Goal: Navigation & Orientation: Find specific page/section

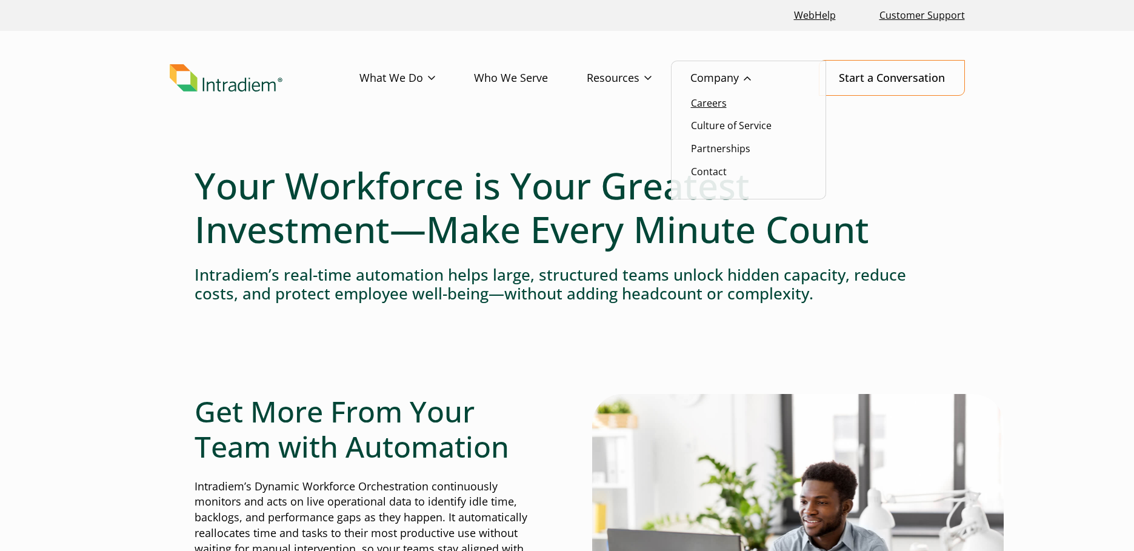
click at [715, 99] on link "Careers" at bounding box center [709, 102] width 36 height 13
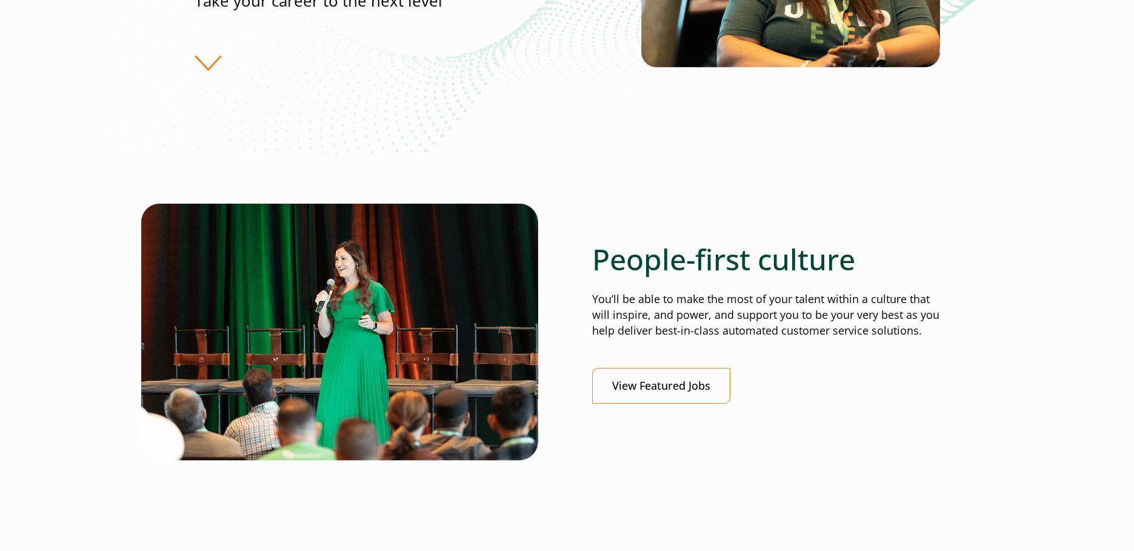
scroll to position [303, 0]
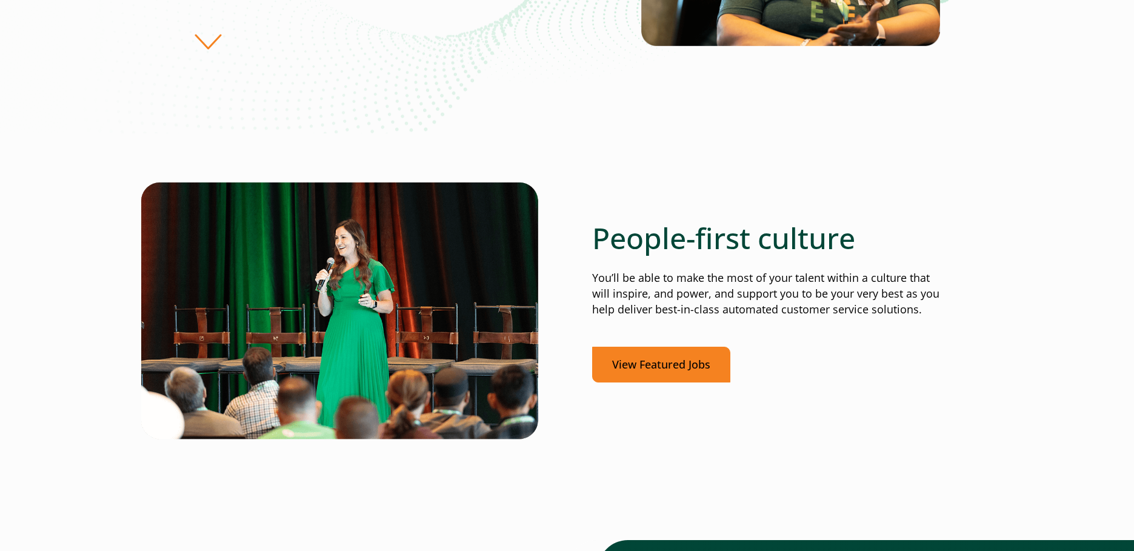
click at [678, 357] on link "View Featured Jobs" at bounding box center [661, 365] width 138 height 36
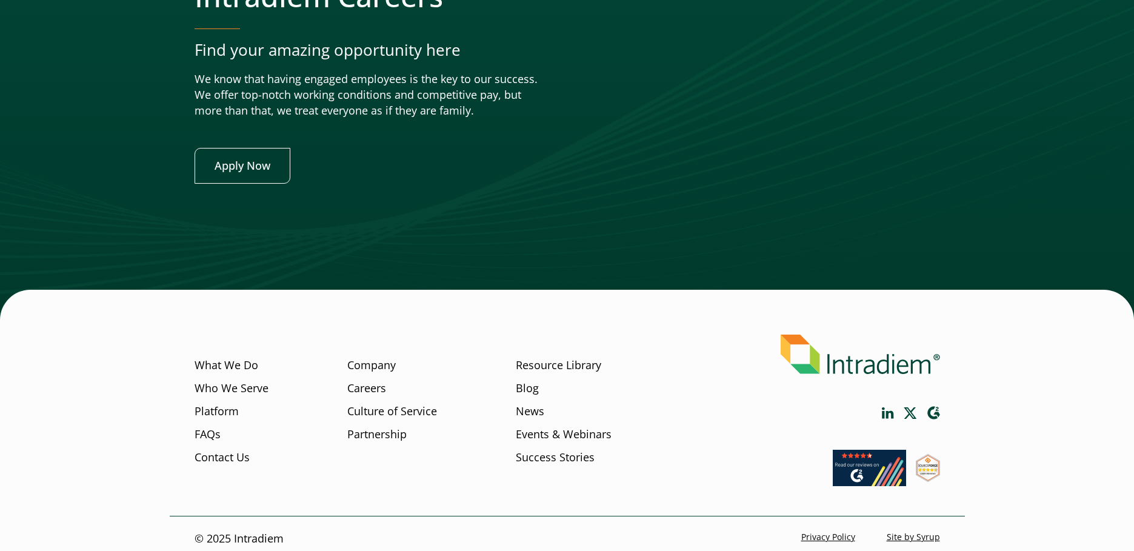
scroll to position [4763, 0]
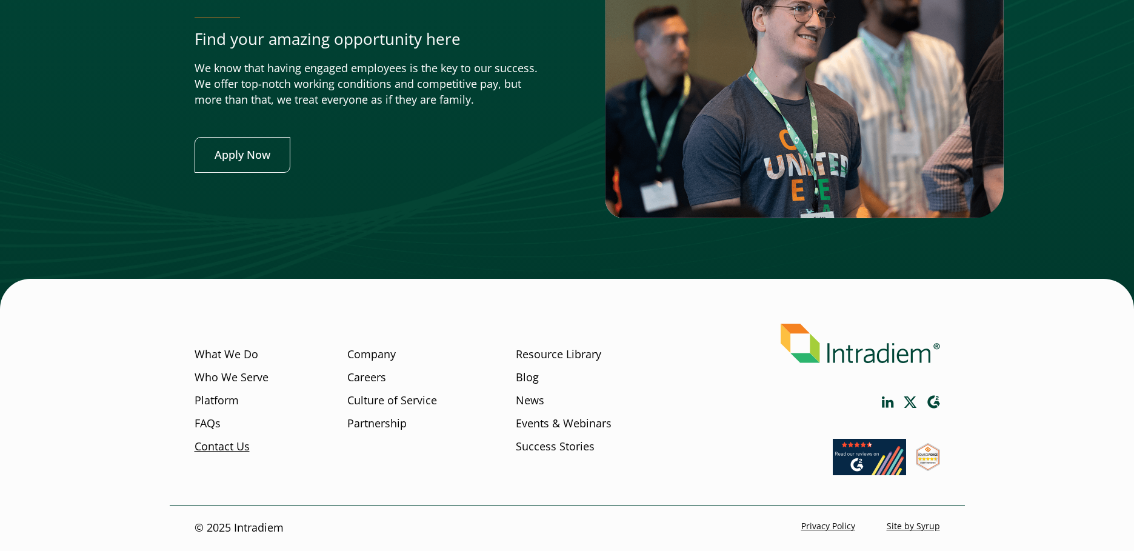
click at [214, 446] on link "Contact Us" at bounding box center [222, 447] width 55 height 16
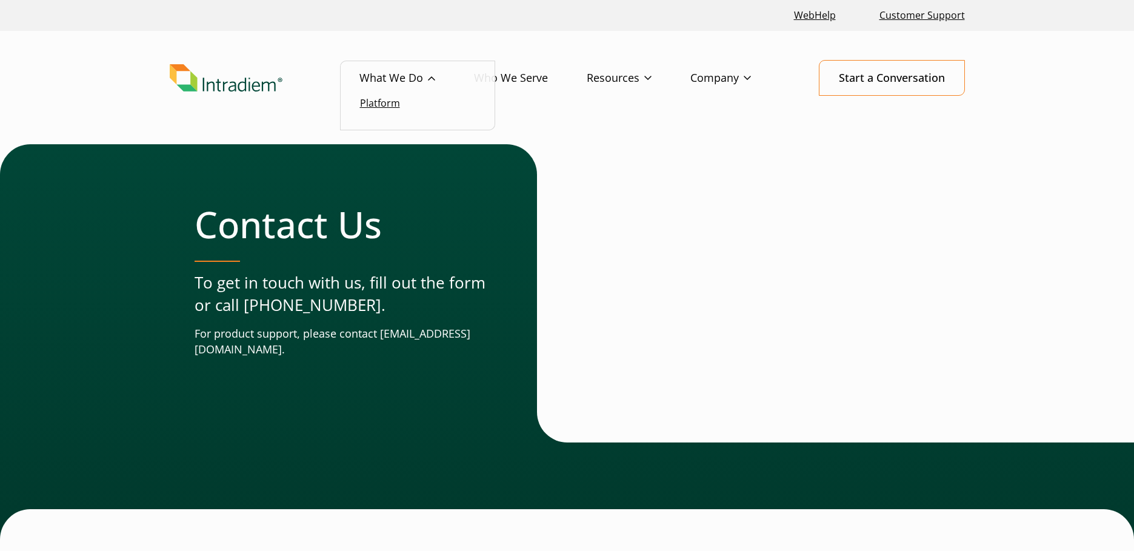
click at [383, 99] on link "Platform" at bounding box center [380, 102] width 40 height 13
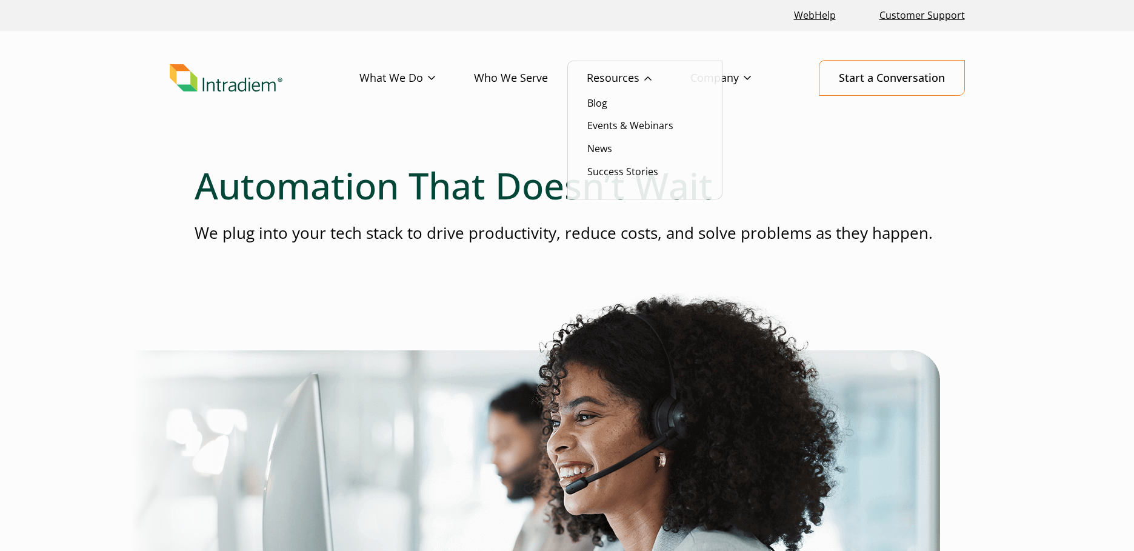
click at [598, 78] on link "Resources" at bounding box center [639, 78] width 104 height 35
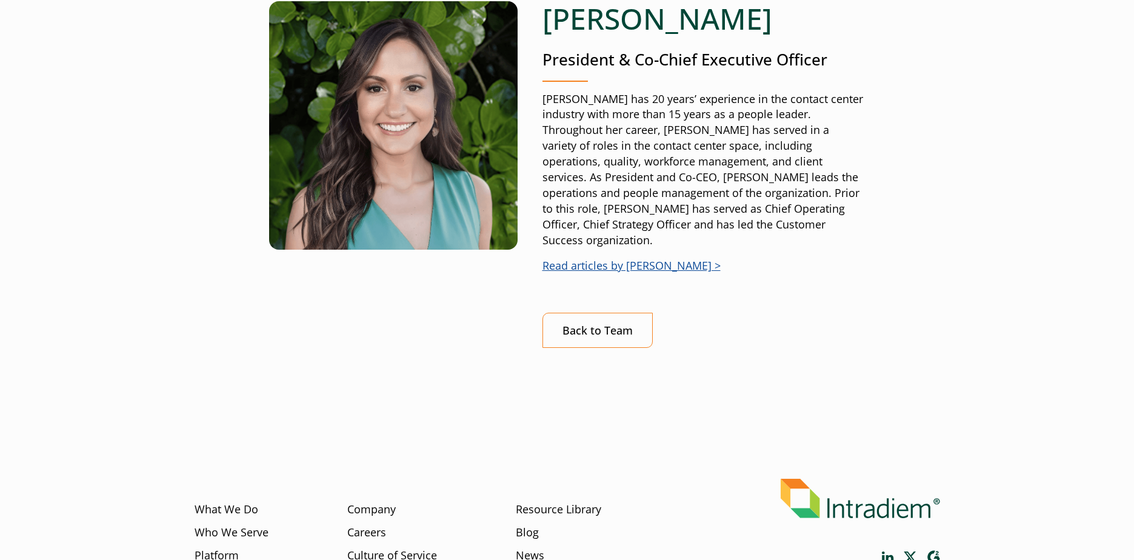
scroll to position [182, 0]
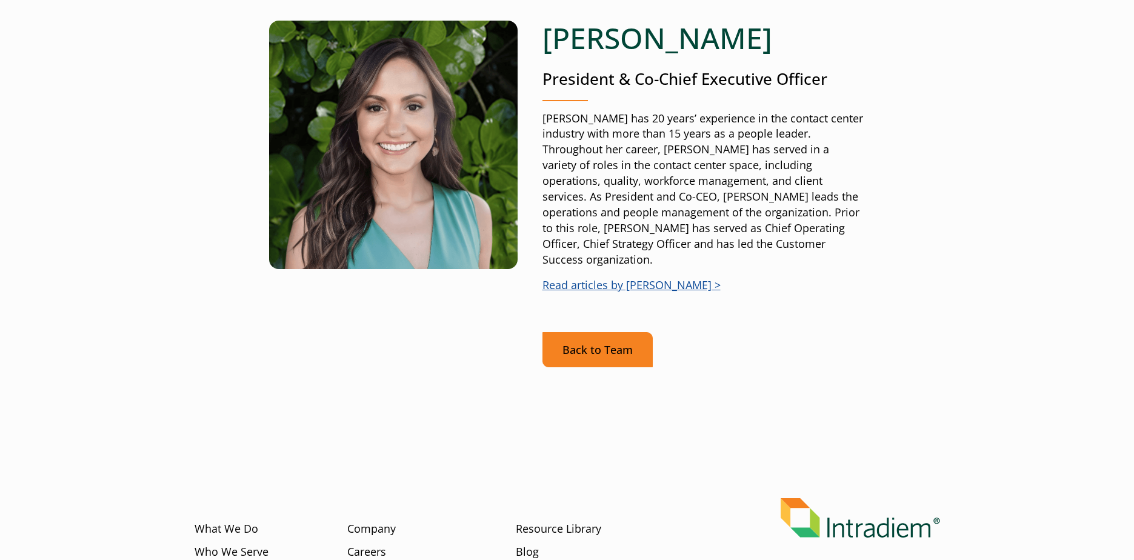
click at [602, 336] on link "Back to Team" at bounding box center [598, 350] width 110 height 36
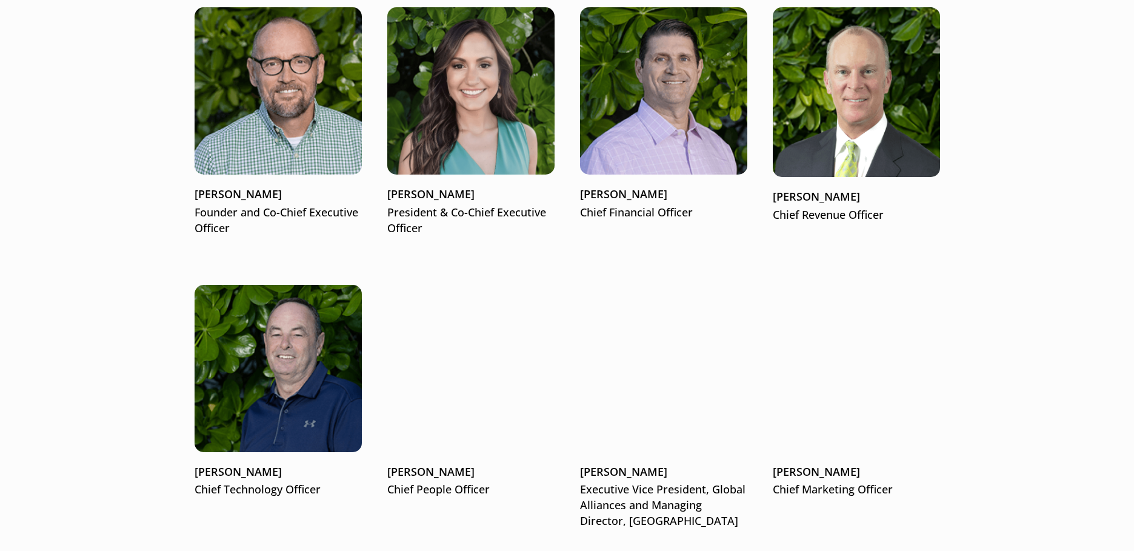
scroll to position [1622, 0]
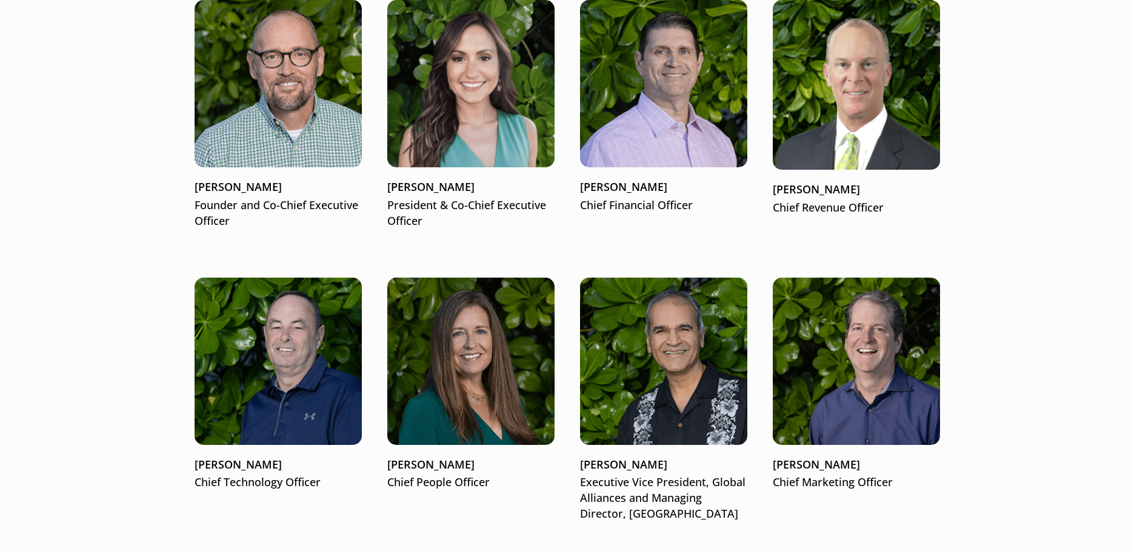
click at [1035, 213] on main "People First Giving customer service teams the freedom to do more Customer serv…" at bounding box center [567, 480] width 1134 height 3914
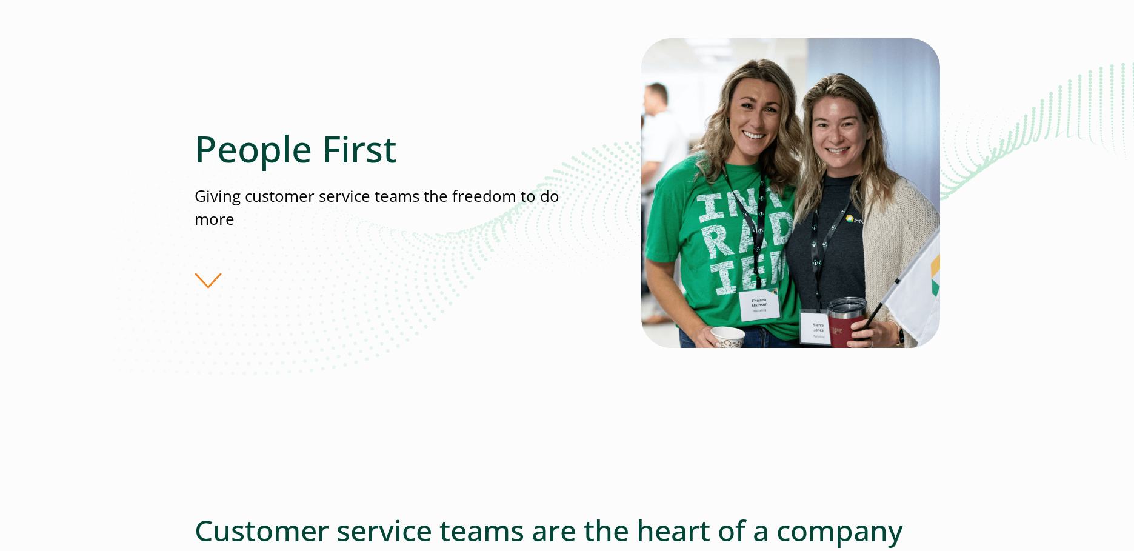
scroll to position [0, 0]
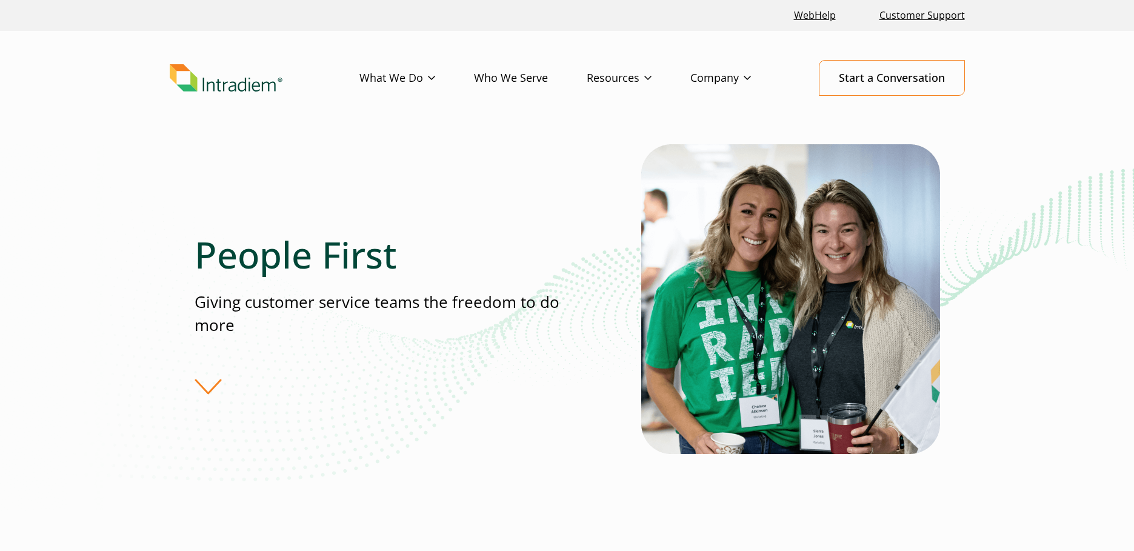
click at [1076, 159] on div "People First Giving customer service teams the freedom to do more" at bounding box center [567, 342] width 1134 height 397
click at [210, 388] on div "People First Giving customer service teams the freedom to do more" at bounding box center [418, 314] width 447 height 162
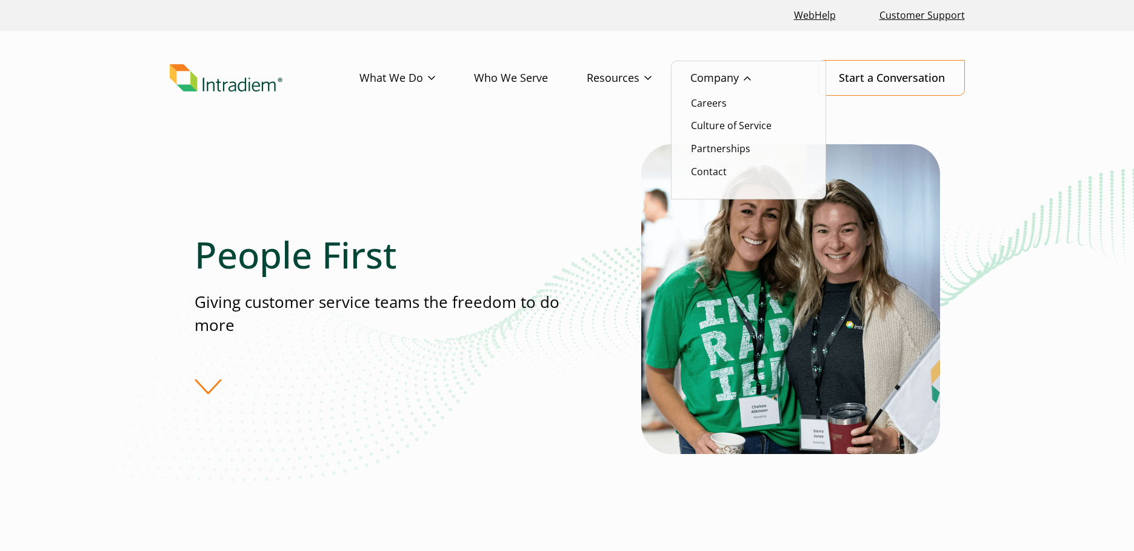
click at [714, 76] on link "Company" at bounding box center [739, 78] width 99 height 35
click at [709, 77] on link "Company" at bounding box center [739, 78] width 99 height 35
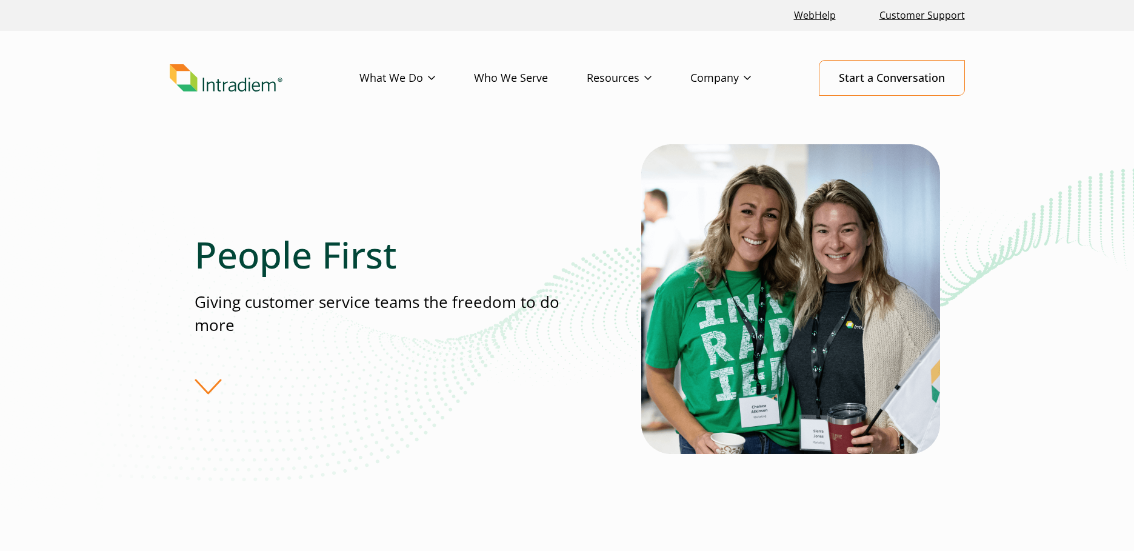
click at [201, 82] on img "Link to homepage of Intradiem" at bounding box center [226, 78] width 113 height 28
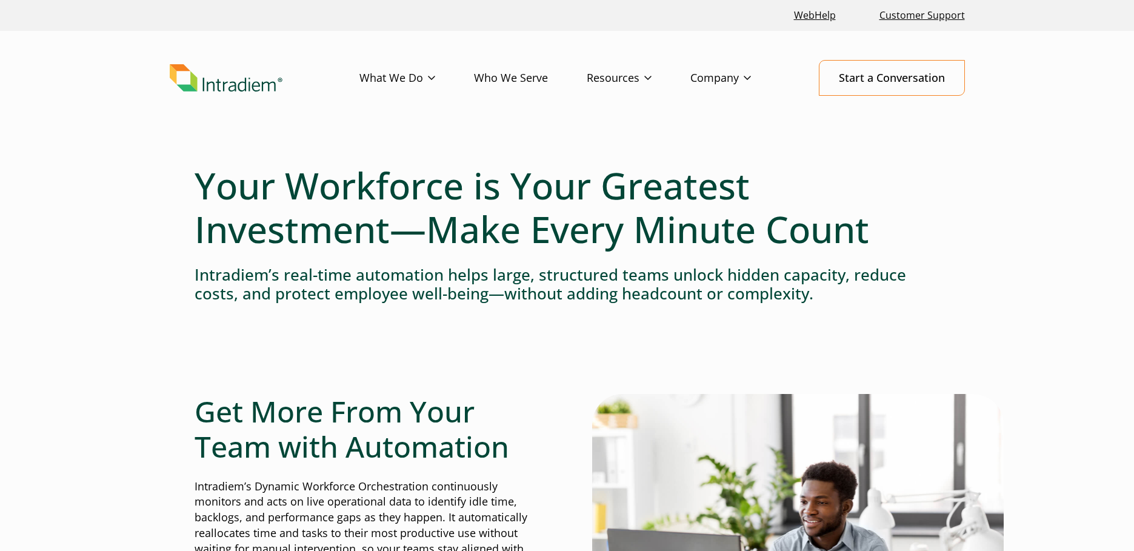
click at [730, 74] on link "Company" at bounding box center [739, 78] width 99 height 35
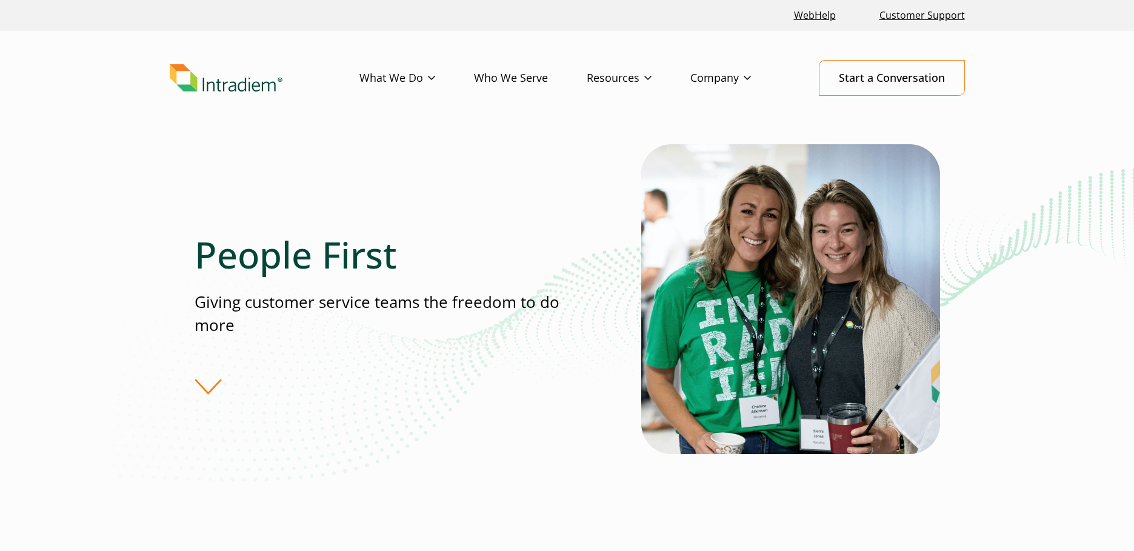
click at [220, 82] on img "Link to homepage of Intradiem" at bounding box center [226, 78] width 113 height 28
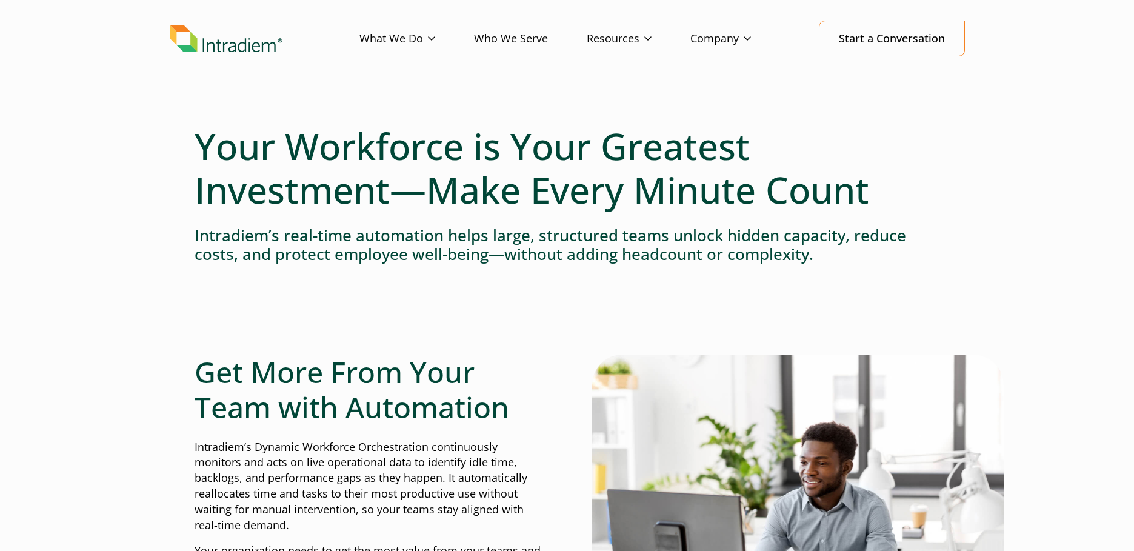
scroll to position [61, 0]
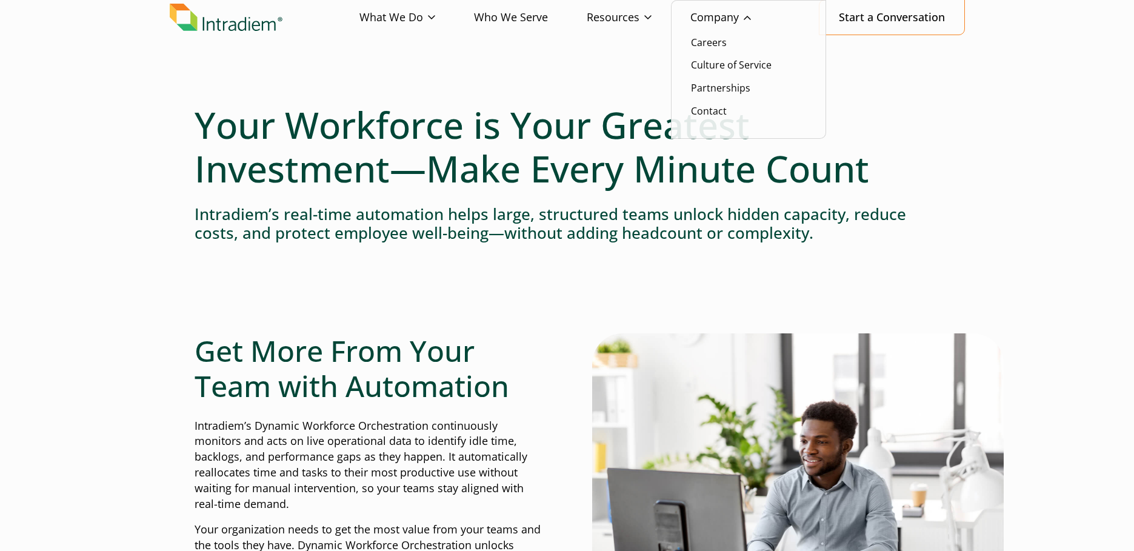
click at [726, 20] on link "Company" at bounding box center [739, 17] width 99 height 35
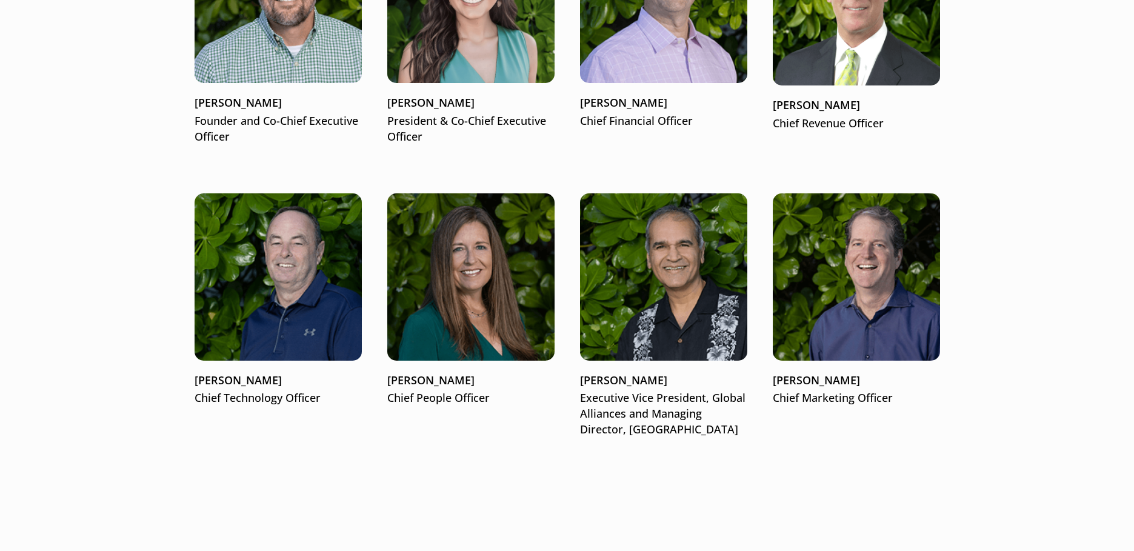
scroll to position [1637, 0]
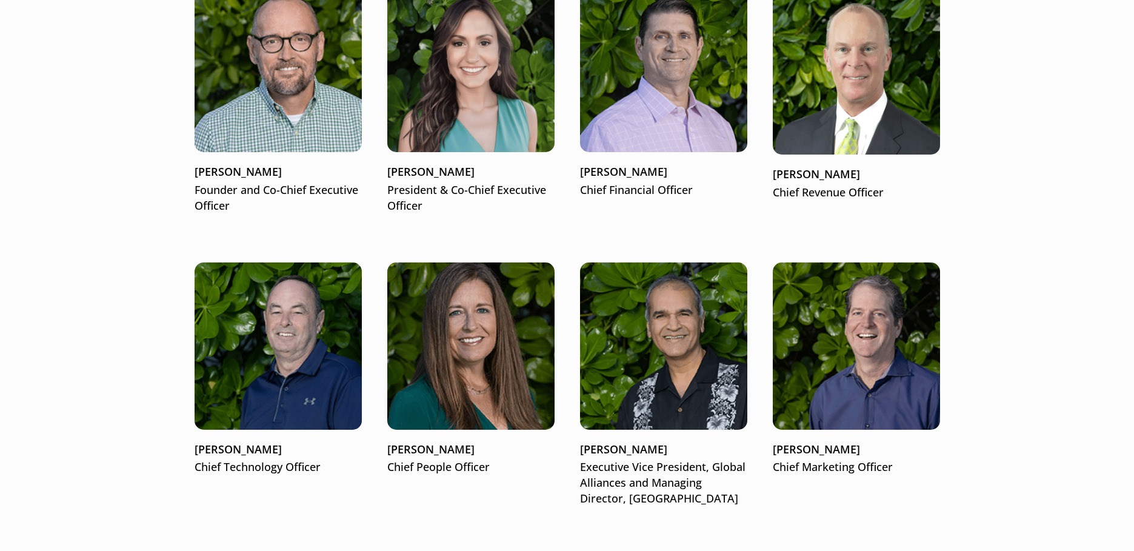
click at [533, 411] on div at bounding box center [470, 345] width 167 height 167
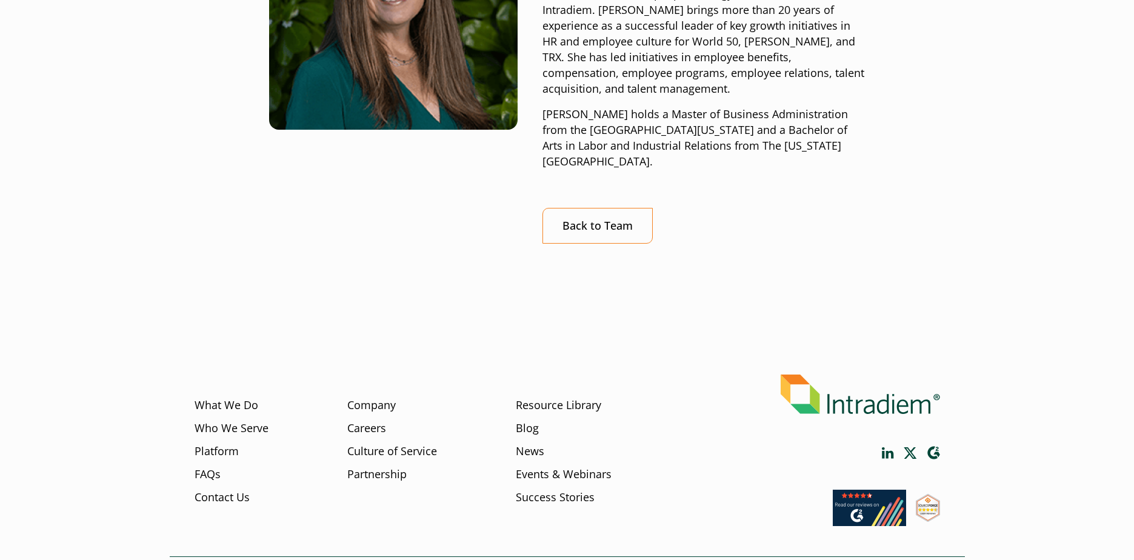
scroll to position [332, 0]
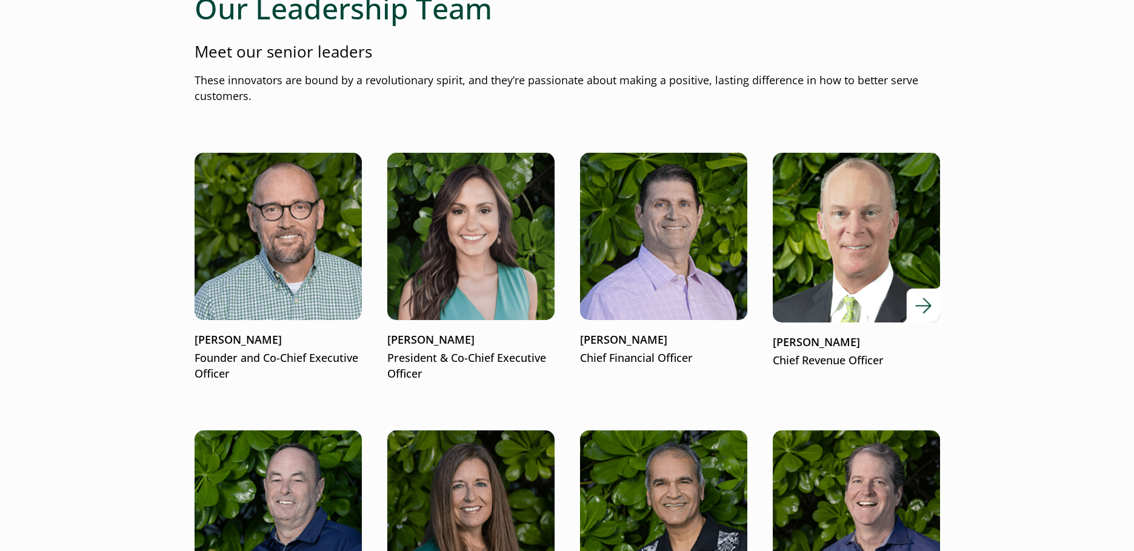
scroll to position [1516, 0]
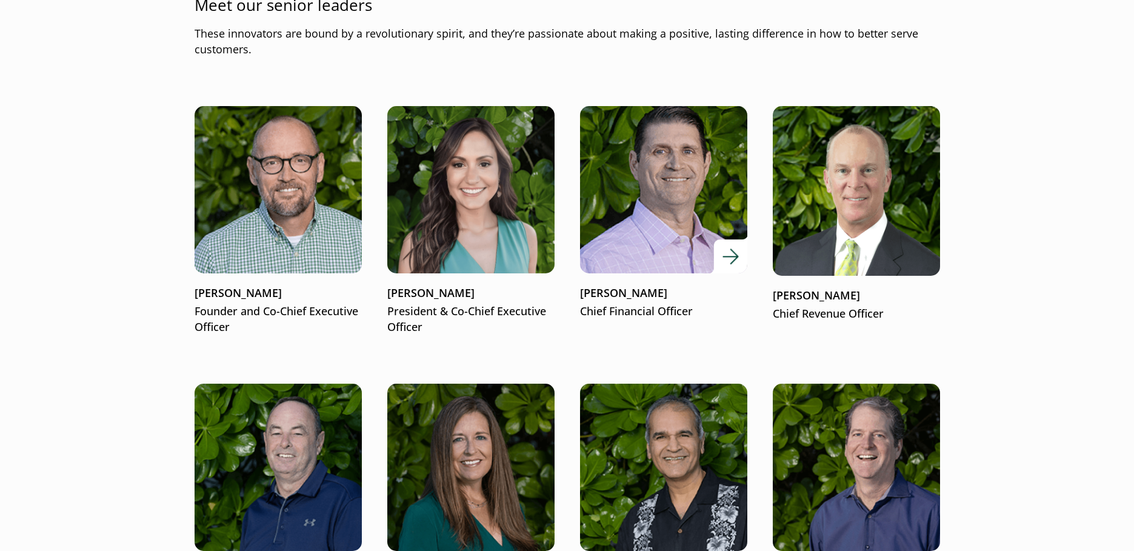
click at [723, 249] on div at bounding box center [663, 189] width 167 height 167
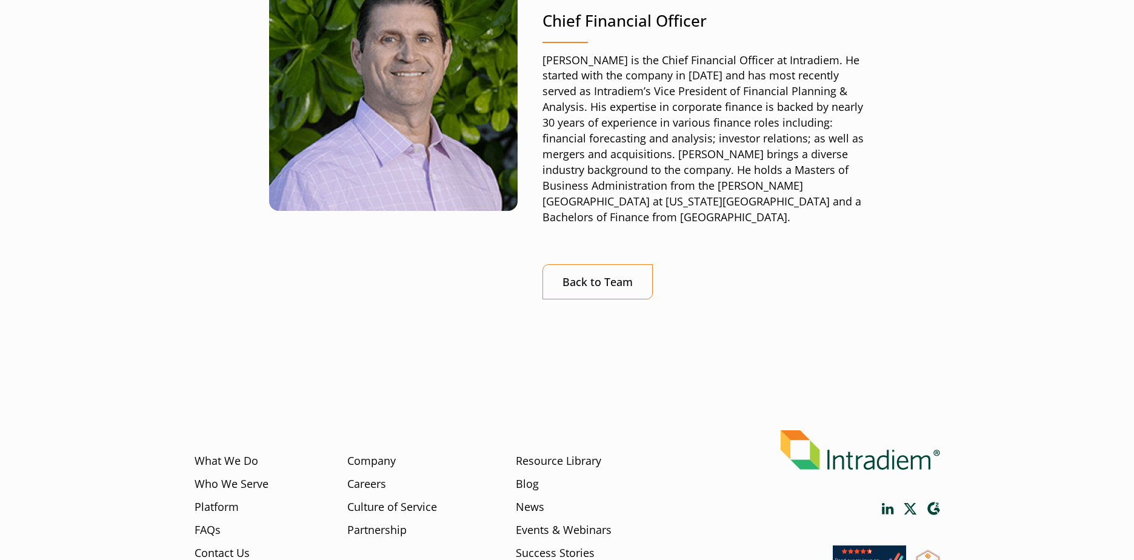
scroll to position [242, 0]
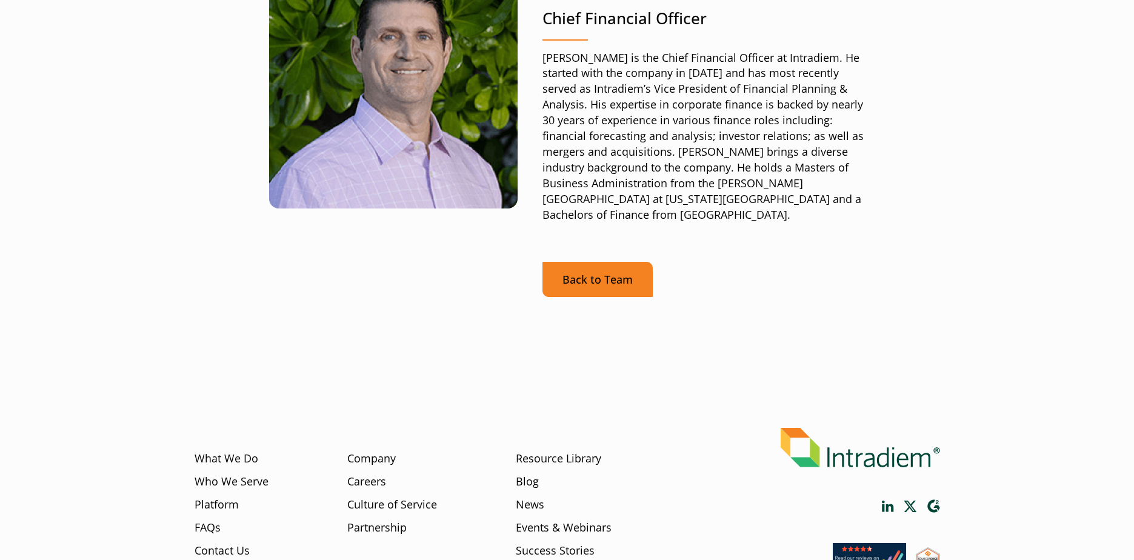
click at [618, 262] on link "Back to Team" at bounding box center [598, 280] width 110 height 36
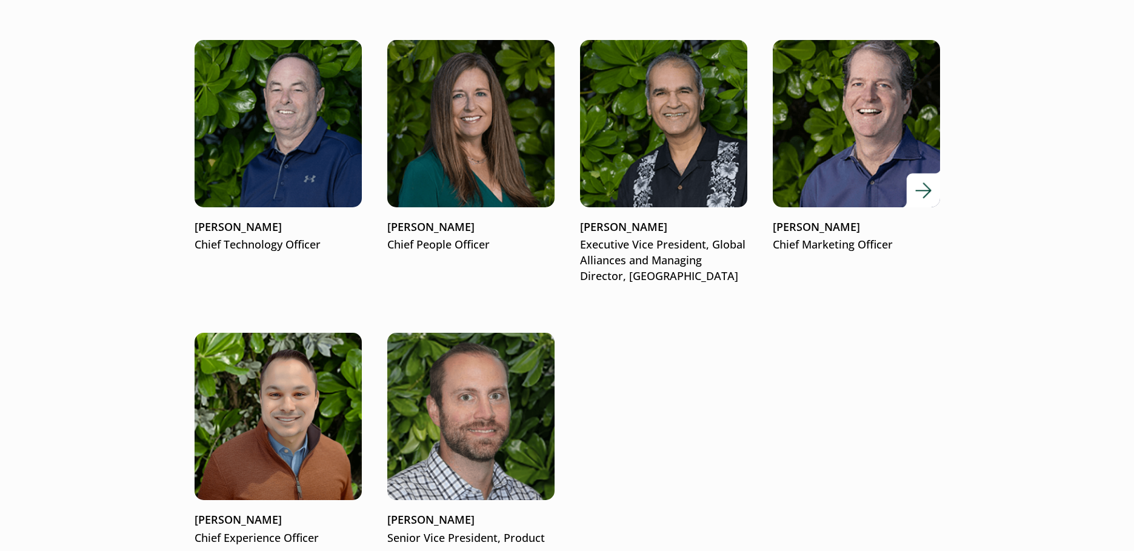
scroll to position [1864, 0]
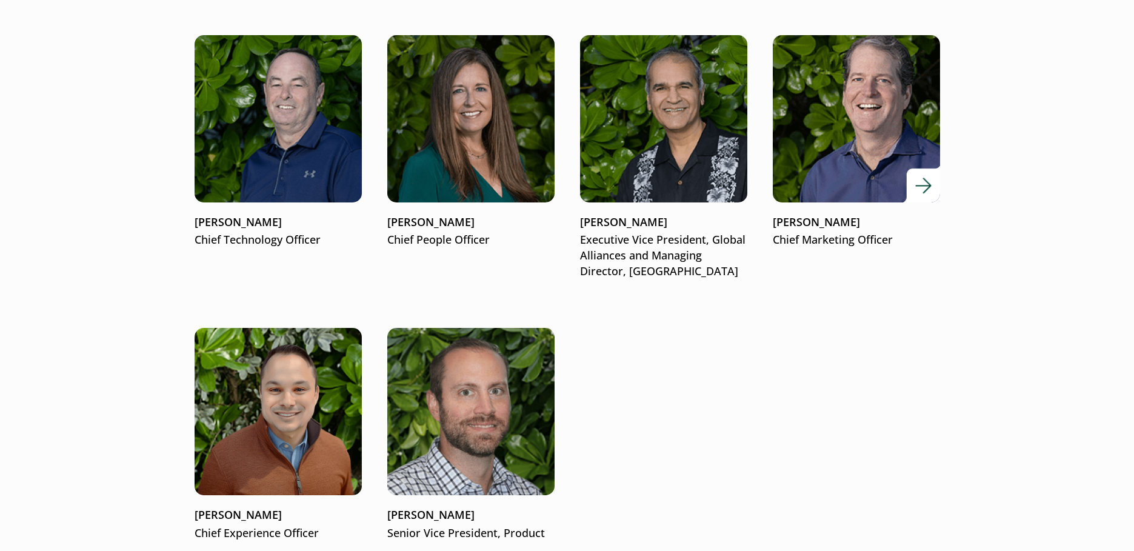
click at [875, 171] on img at bounding box center [856, 118] width 201 height 201
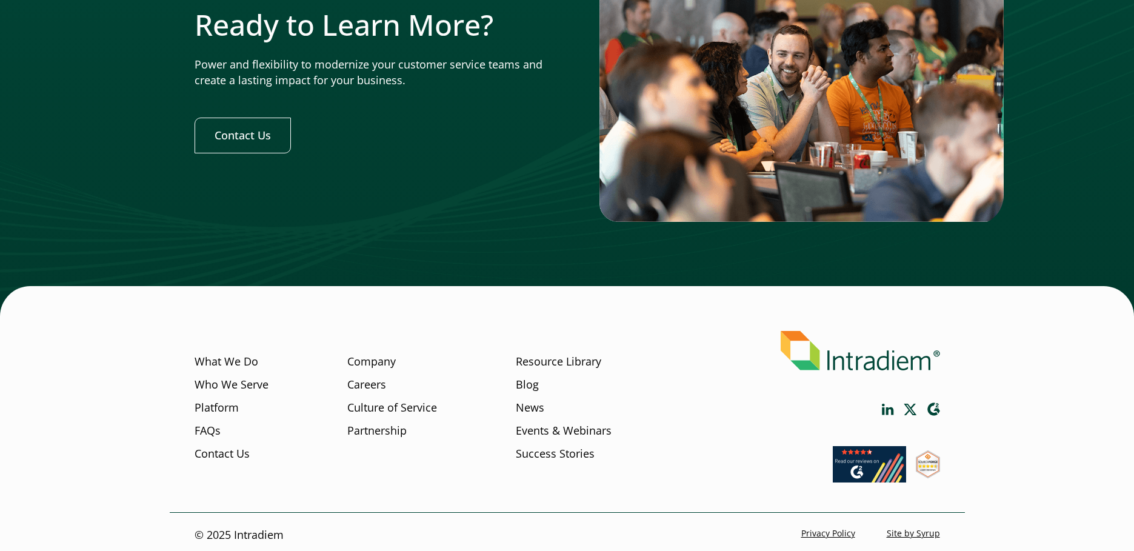
scroll to position [3749, 0]
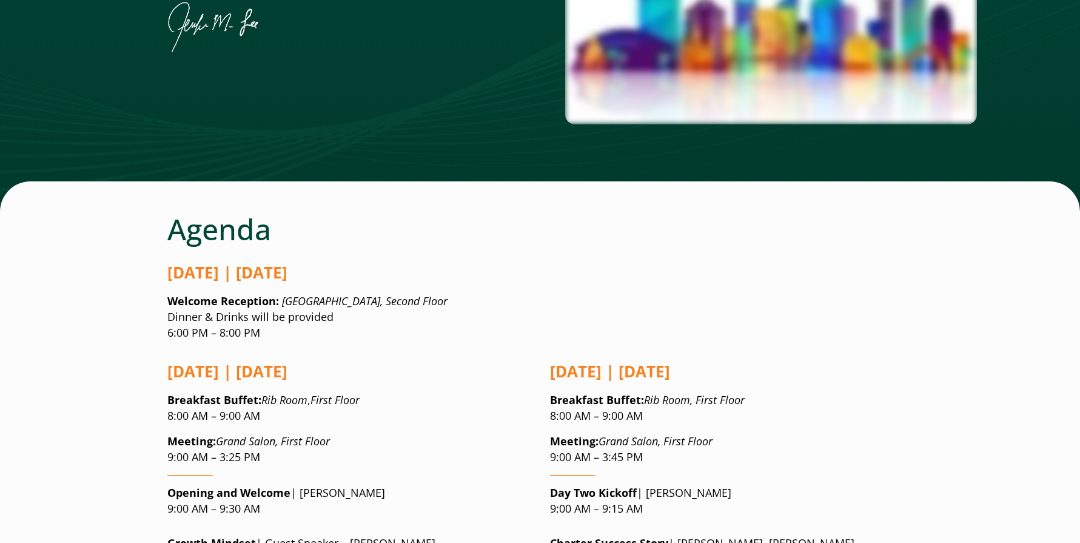
scroll to position [727, 0]
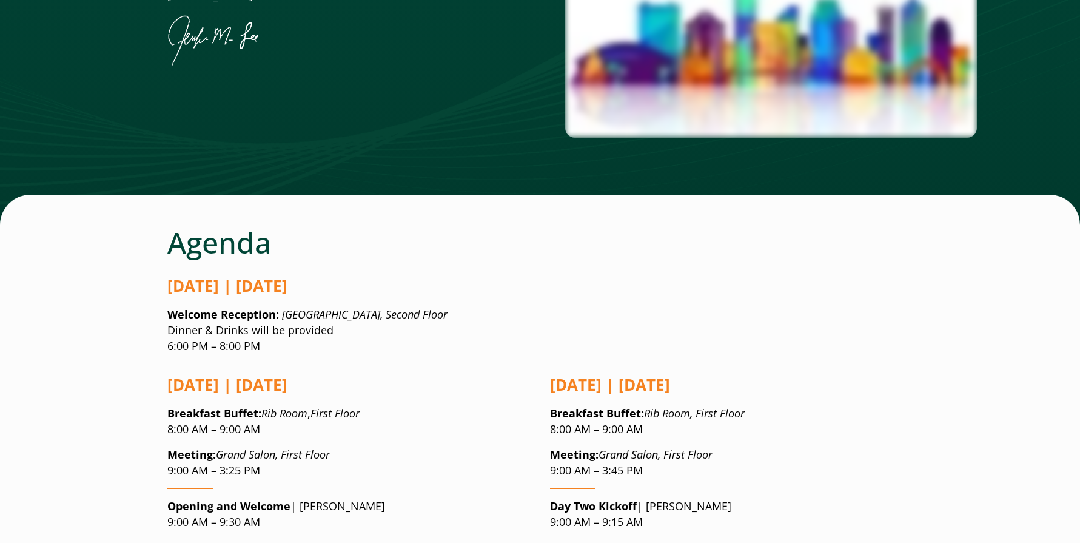
drag, startPoint x: 870, startPoint y: 267, endPoint x: 864, endPoint y: 270, distance: 6.5
click at [870, 307] on p "Welcome Reception: [GEOGRAPHIC_DATA], Second Floor Dinner & Drinks will be prov…" at bounding box center [540, 330] width 746 height 47
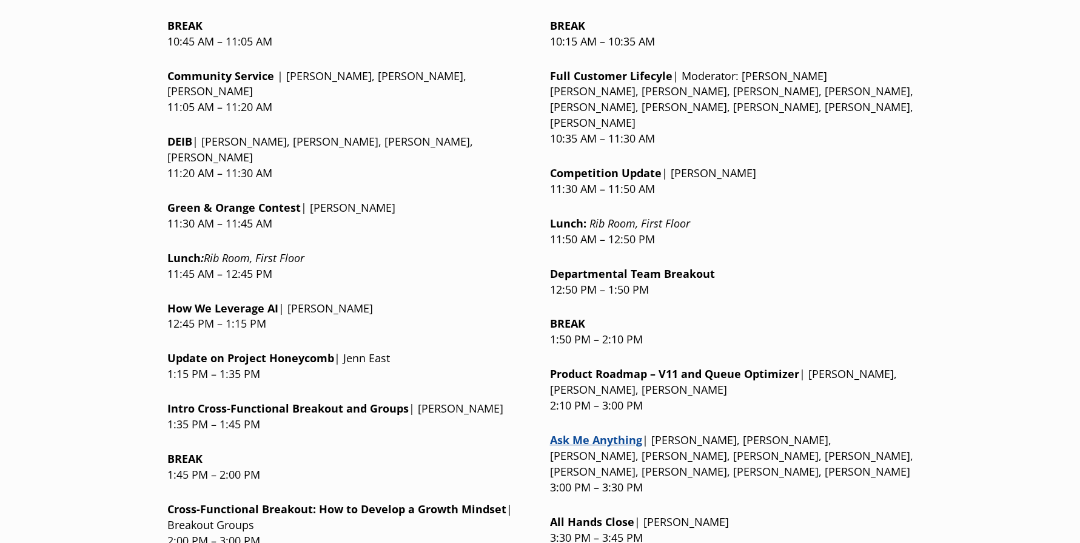
scroll to position [1394, 0]
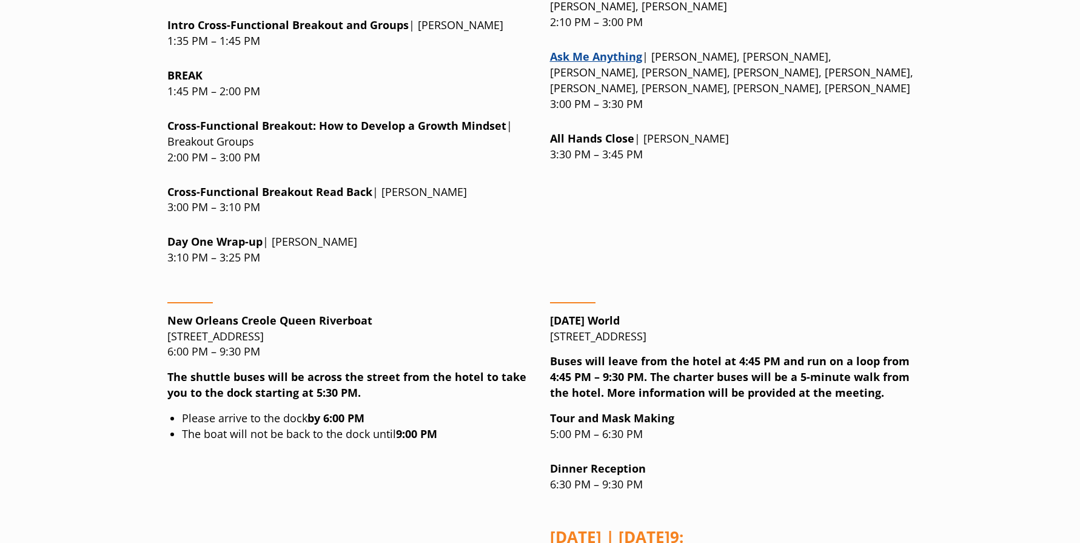
scroll to position [1758, 0]
click at [272, 390] on div "New Orleans Creole [GEOGRAPHIC_DATA][STREET_ADDRESS] 6:00 PM – 9:30 PM The shut…" at bounding box center [348, 436] width 363 height 289
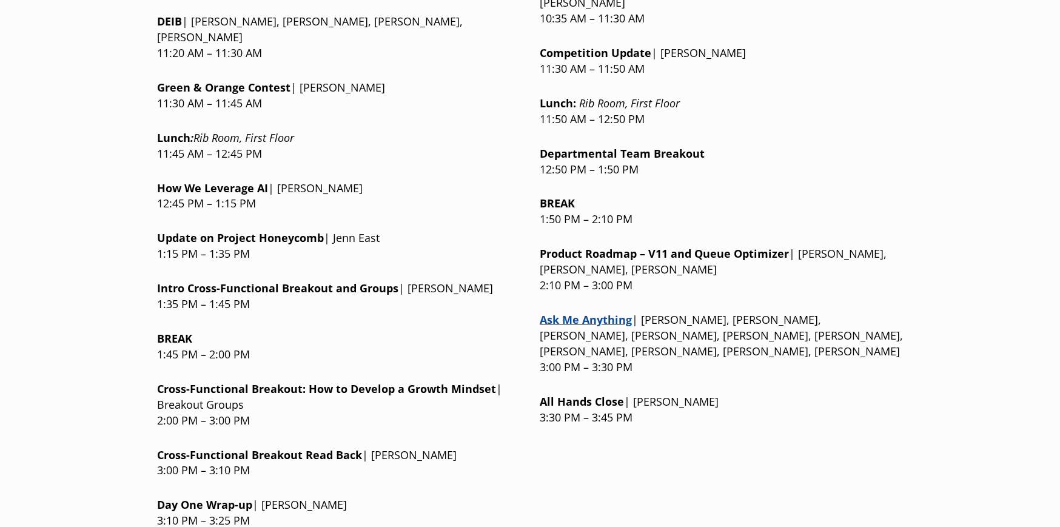
scroll to position [1516, 0]
